Goal: Information Seeking & Learning: Learn about a topic

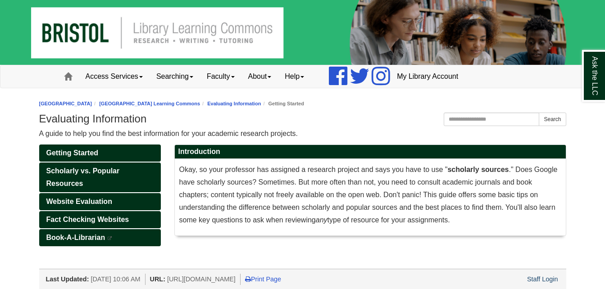
scroll to position [14, 0]
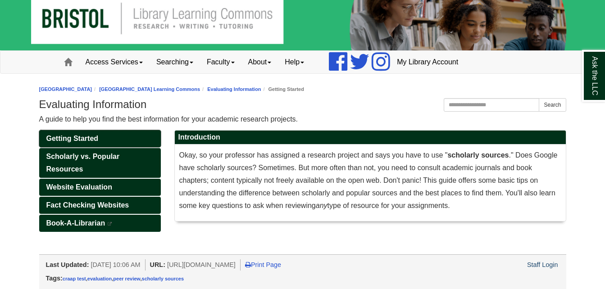
click at [67, 135] on span "Getting Started" at bounding box center [72, 139] width 52 height 8
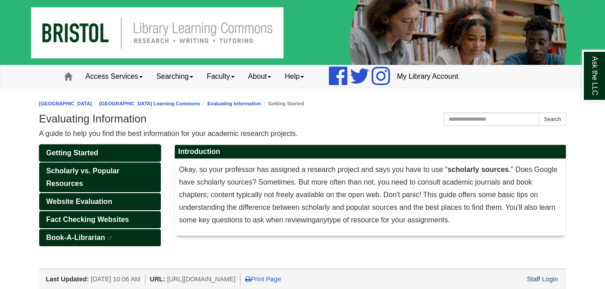
click at [81, 150] on span "Getting Started" at bounding box center [72, 153] width 52 height 8
click at [70, 168] on span "Scholarly vs. Popular Resources" at bounding box center [82, 177] width 73 height 20
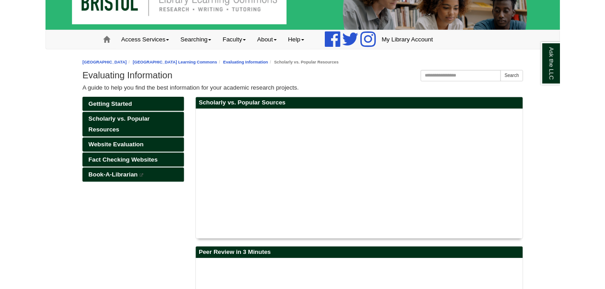
scroll to position [86, 0]
